Goal: Information Seeking & Learning: Understand process/instructions

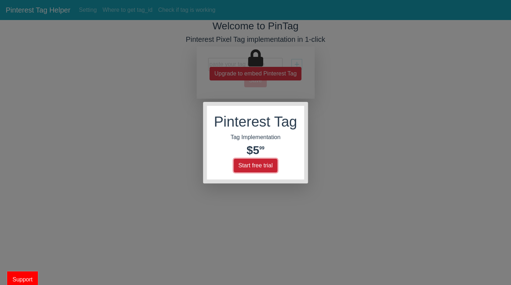
click at [259, 168] on button "Start free trial" at bounding box center [255, 166] width 44 height 14
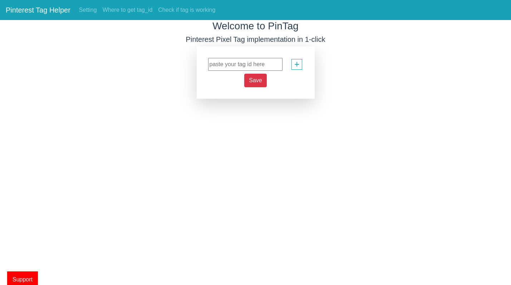
click at [227, 66] on input "text" at bounding box center [245, 64] width 74 height 13
click at [292, 66] on div "+" at bounding box center [296, 64] width 11 height 11
click at [299, 64] on span "+" at bounding box center [296, 65] width 5 height 14
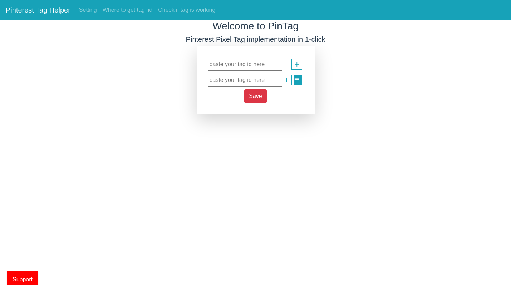
click at [294, 82] on div "-" at bounding box center [298, 80] width 8 height 11
click at [294, 82] on span "-" at bounding box center [297, 77] width 6 height 25
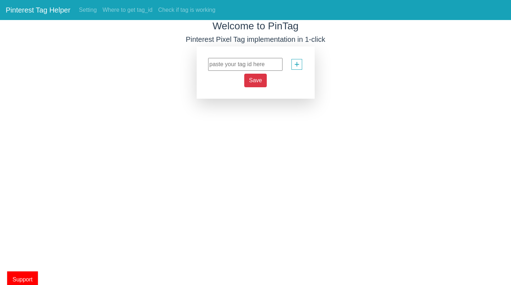
click at [242, 41] on h5 "Pinterest Pixel Tag implementation in 1-click" at bounding box center [255, 39] width 511 height 9
click at [81, 10] on link "Setting" at bounding box center [88, 10] width 24 height 14
click at [137, 13] on link "Where to get tag_id" at bounding box center [128, 10] width 56 height 14
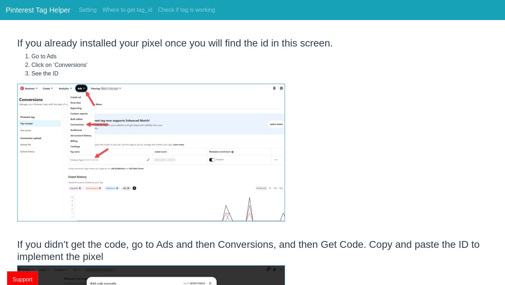
click at [333, 112] on div "If you already installed your pixel once you will find the id in this screen. G…" at bounding box center [252, 224] width 505 height 409
